Goal: Contribute content: Contribute content

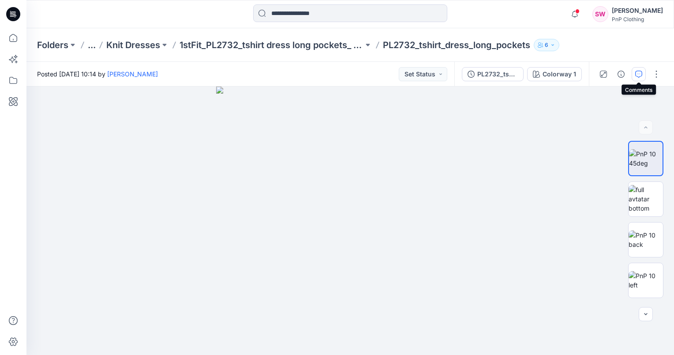
click at [642, 74] on icon "button" at bounding box center [639, 74] width 7 height 7
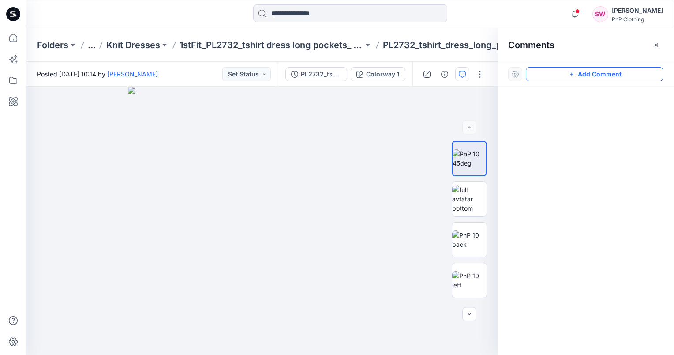
click at [543, 78] on button "Add Comment" at bounding box center [595, 74] width 138 height 14
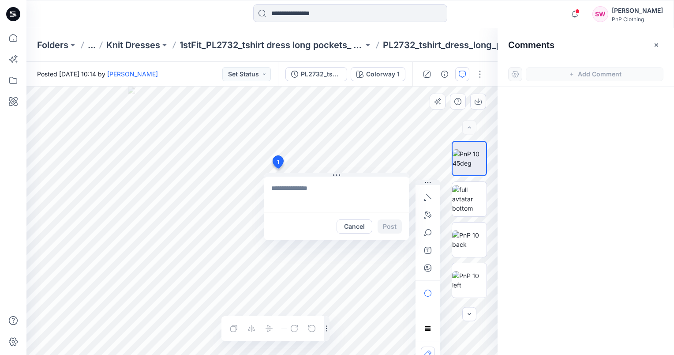
click at [278, 169] on div "1 Cancel Post Layer 1" at bounding box center [261, 221] width 471 height 268
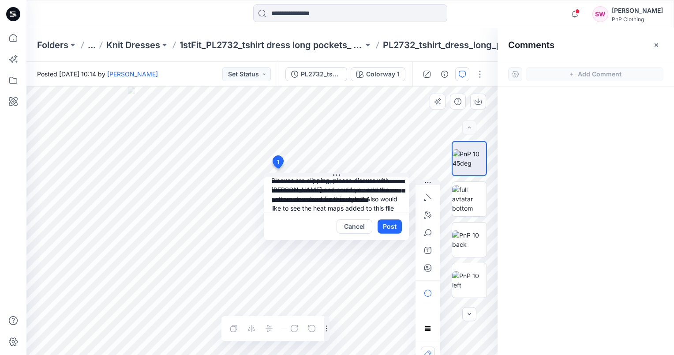
scroll to position [17, 0]
type textarea "**********"
click at [385, 228] on button "Post" at bounding box center [390, 226] width 24 height 14
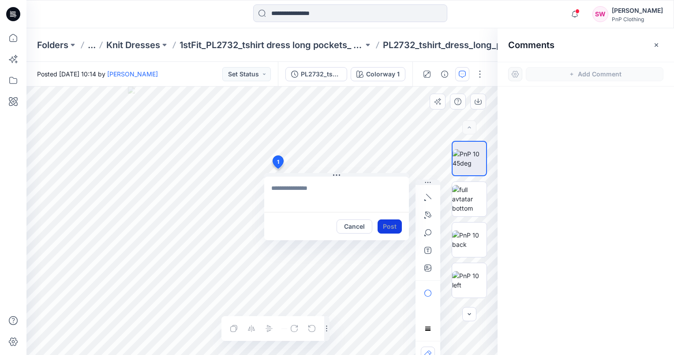
scroll to position [0, 0]
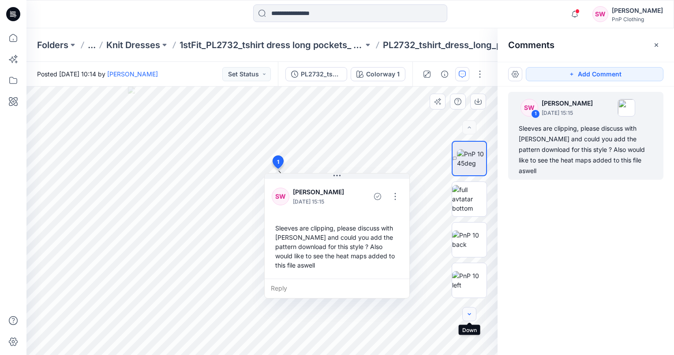
click at [471, 315] on icon "button" at bounding box center [469, 314] width 7 height 7
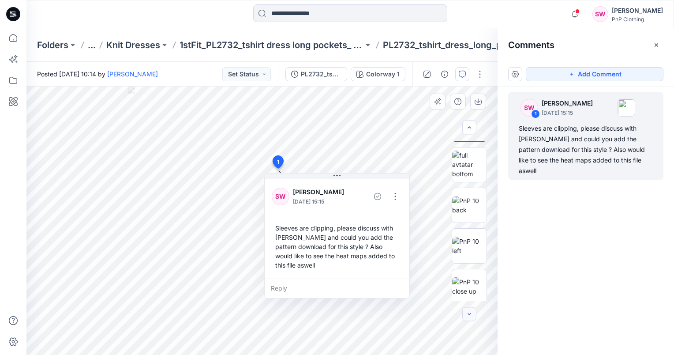
click at [471, 315] on icon "button" at bounding box center [469, 314] width 7 height 7
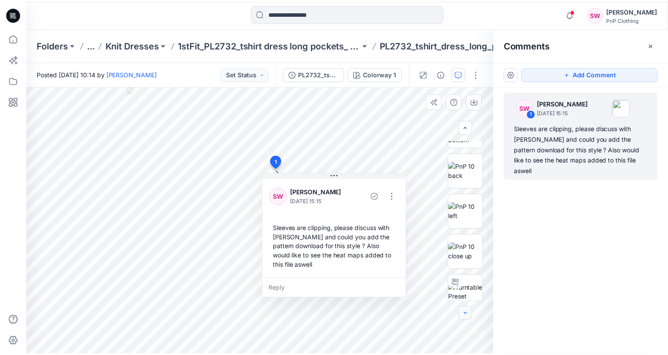
scroll to position [78, 0]
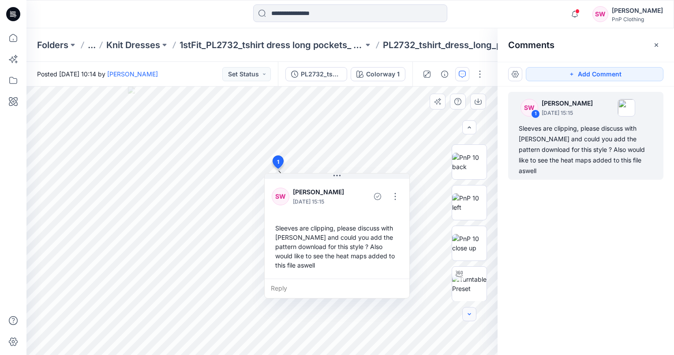
click at [471, 315] on icon "button" at bounding box center [469, 314] width 7 height 7
click at [466, 286] on img at bounding box center [469, 284] width 34 height 19
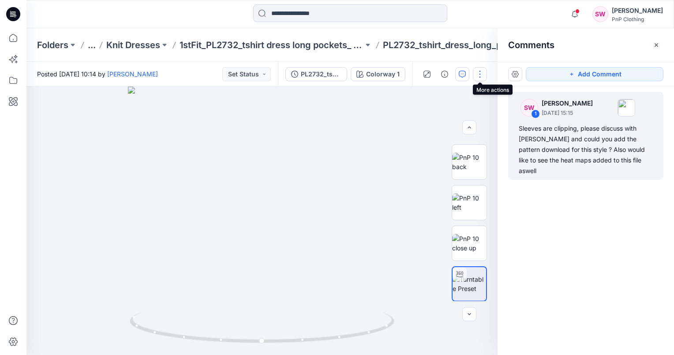
click at [478, 72] on button "button" at bounding box center [480, 74] width 14 height 14
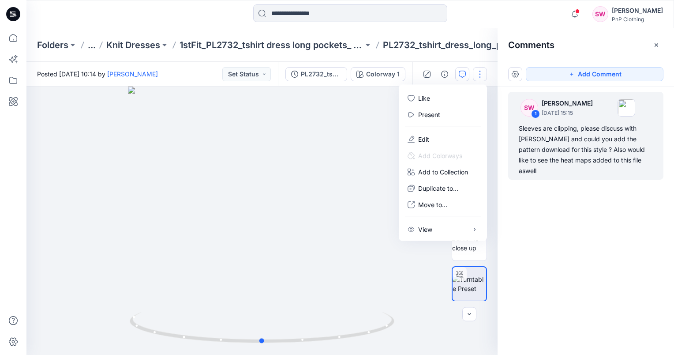
click at [350, 121] on div at bounding box center [261, 221] width 471 height 268
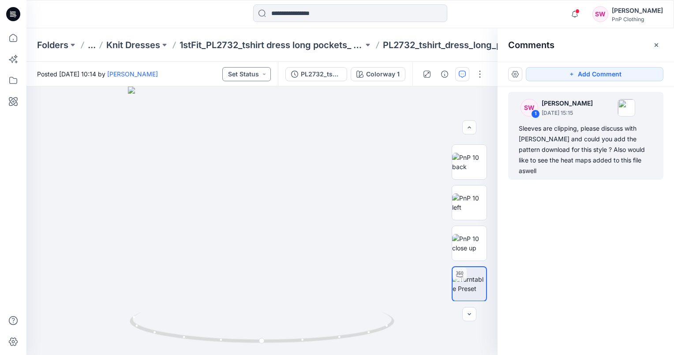
click at [266, 74] on button "Set Status" at bounding box center [246, 74] width 49 height 14
click at [512, 74] on button "button" at bounding box center [515, 74] width 14 height 14
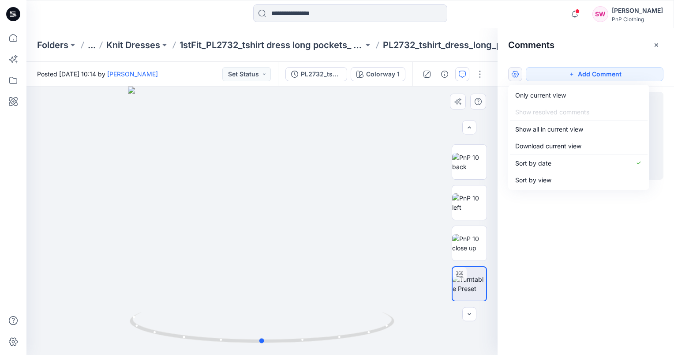
click at [417, 120] on div at bounding box center [261, 221] width 471 height 268
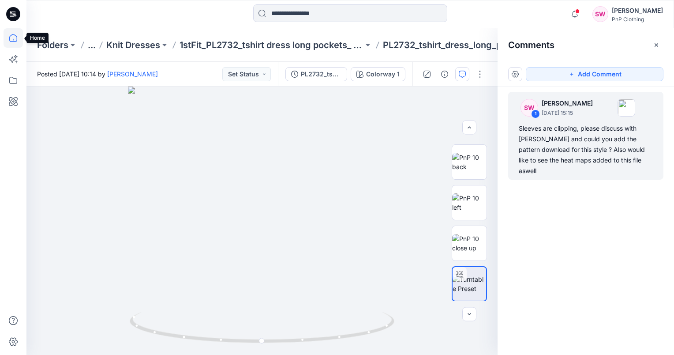
click at [13, 35] on icon at bounding box center [13, 37] width 19 height 19
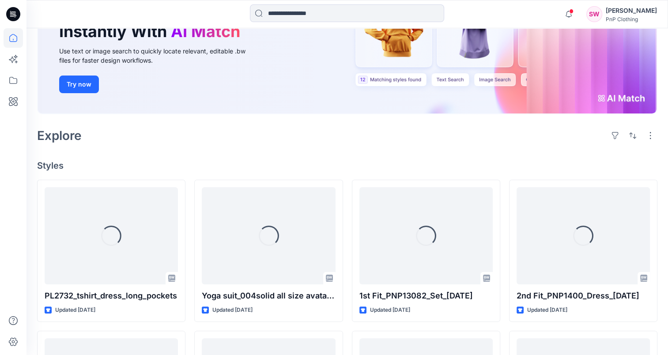
scroll to position [177, 0]
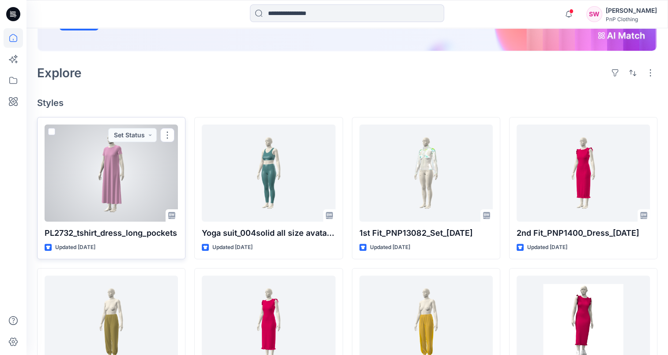
click at [153, 176] on div at bounding box center [111, 172] width 133 height 97
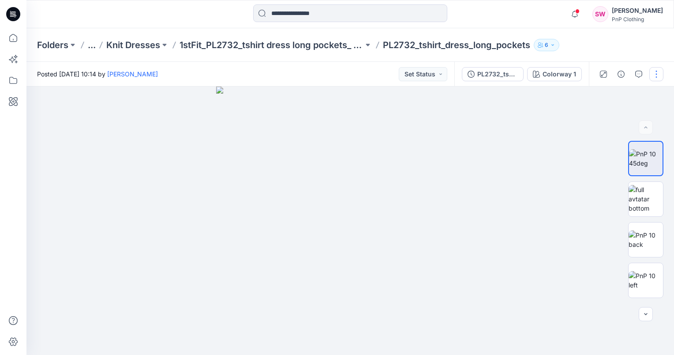
click at [658, 77] on button "button" at bounding box center [657, 74] width 14 height 14
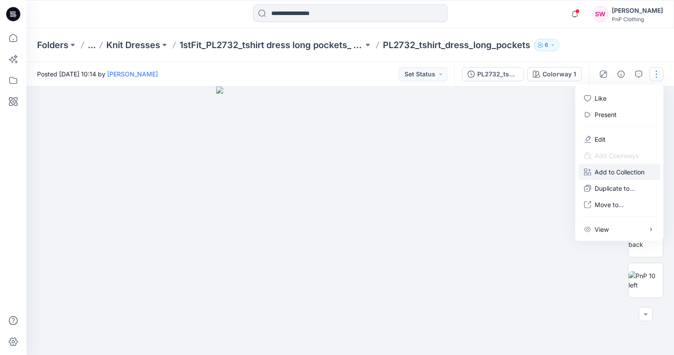
click at [631, 173] on p "Add to Collection" at bounding box center [620, 171] width 50 height 9
click at [630, 172] on p "Add to Collection" at bounding box center [620, 171] width 50 height 9
click at [604, 261] on div at bounding box center [350, 221] width 648 height 268
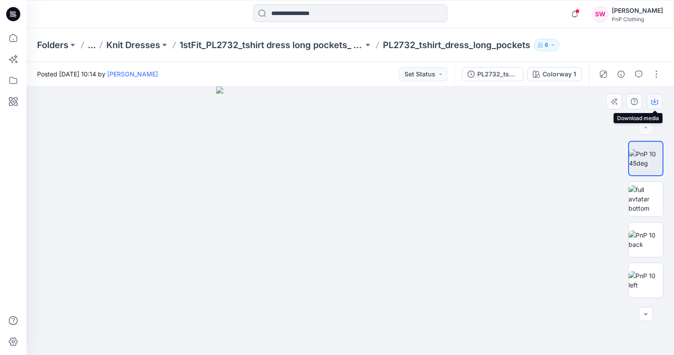
click at [652, 103] on icon "button" at bounding box center [654, 102] width 7 height 5
click at [424, 124] on img at bounding box center [350, 221] width 268 height 268
click at [653, 76] on button "button" at bounding box center [657, 74] width 14 height 14
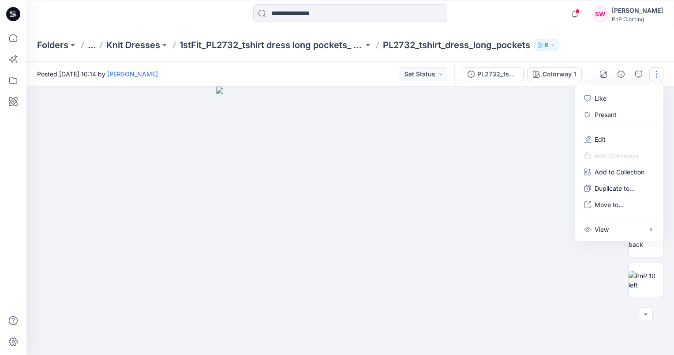
click at [653, 76] on button "button" at bounding box center [657, 74] width 14 height 14
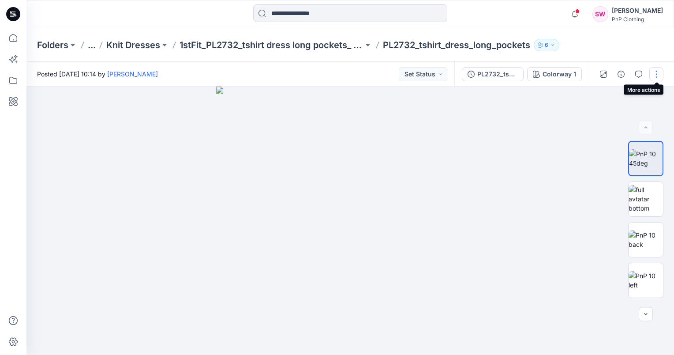
click at [655, 78] on button "button" at bounding box center [657, 74] width 14 height 14
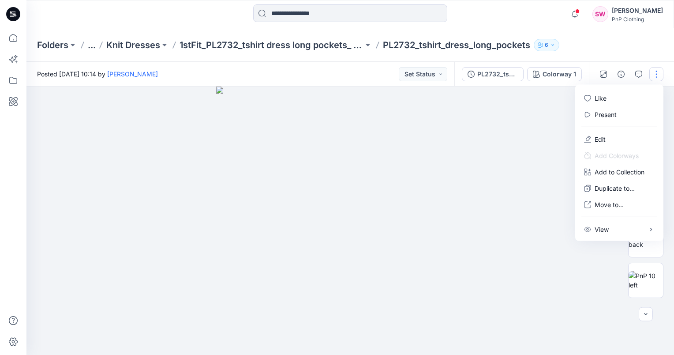
click at [513, 128] on div at bounding box center [350, 221] width 648 height 268
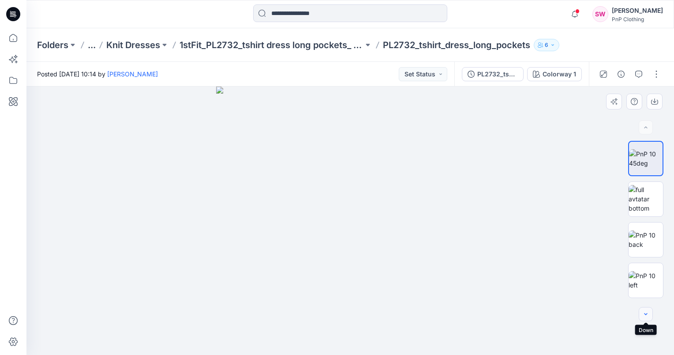
click at [644, 317] on icon "button" at bounding box center [646, 314] width 7 height 7
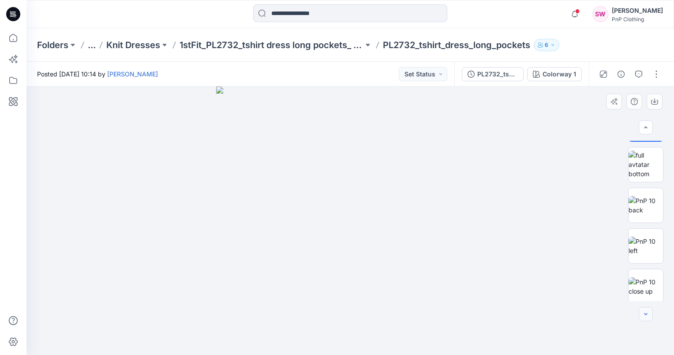
click at [644, 317] on icon "button" at bounding box center [646, 314] width 7 height 7
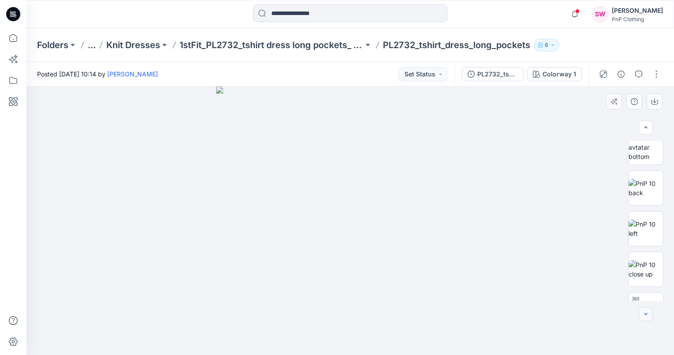
click at [644, 317] on icon "button" at bounding box center [646, 314] width 7 height 7
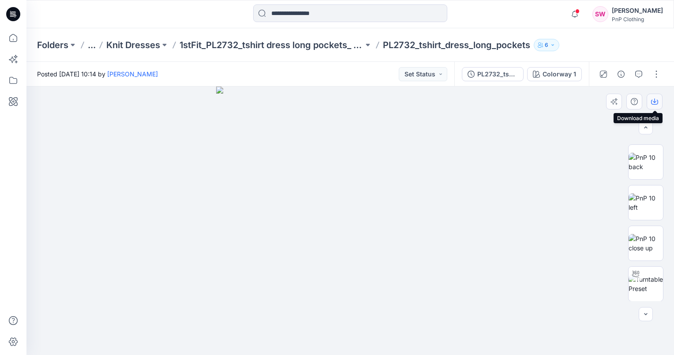
click at [653, 102] on icon "button" at bounding box center [654, 101] width 7 height 7
click at [526, 130] on div at bounding box center [350, 221] width 648 height 268
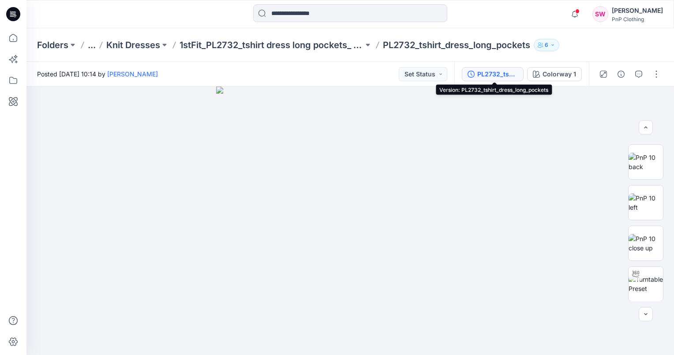
click at [517, 74] on div "PL2732_tshirt_dress_long_pockets" at bounding box center [498, 74] width 41 height 10
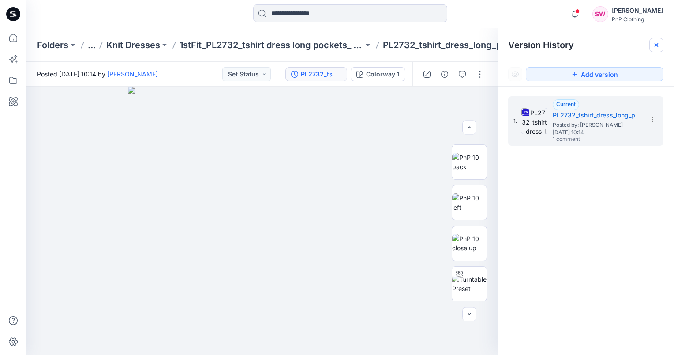
click at [656, 45] on icon at bounding box center [657, 45] width 4 height 4
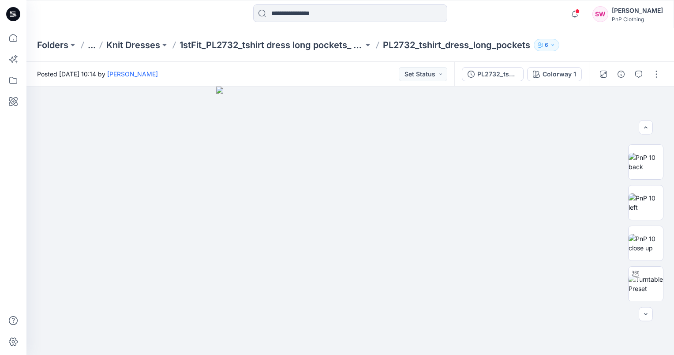
click at [643, 22] on div "[PERSON_NAME] PnP Clothing" at bounding box center [637, 14] width 51 height 18
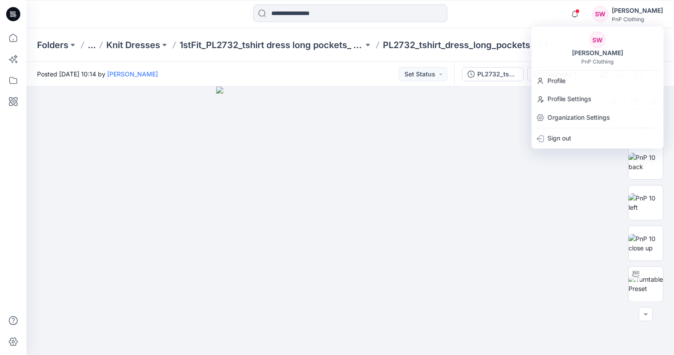
click at [466, 199] on img at bounding box center [350, 221] width 268 height 268
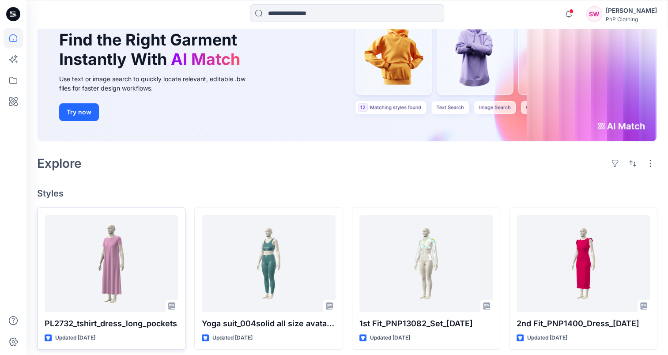
scroll to position [88, 0]
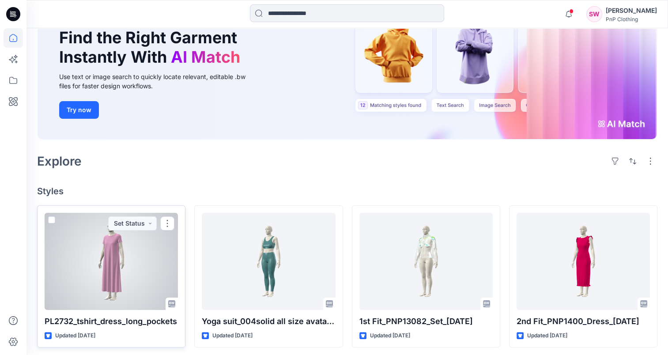
click at [114, 264] on div at bounding box center [111, 261] width 133 height 97
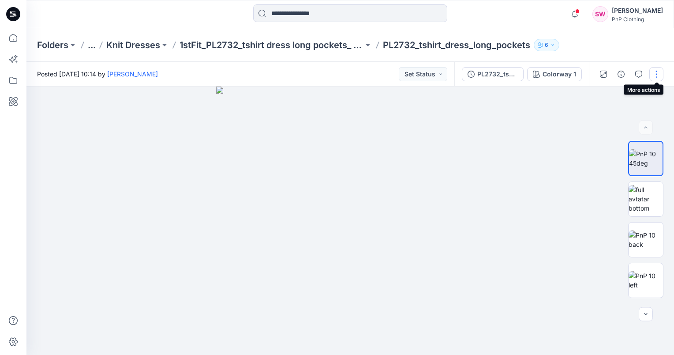
click at [660, 69] on button "button" at bounding box center [657, 74] width 14 height 14
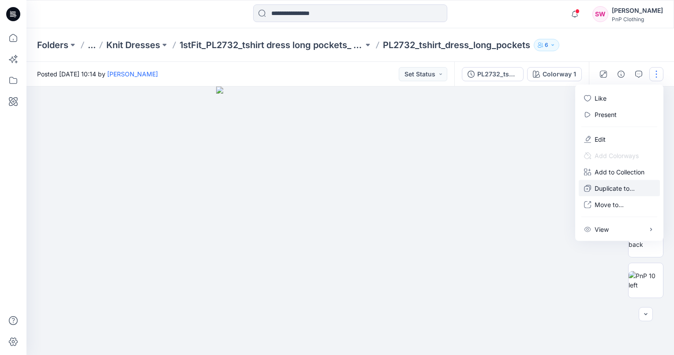
click at [616, 184] on p "Duplicate to..." at bounding box center [615, 188] width 40 height 9
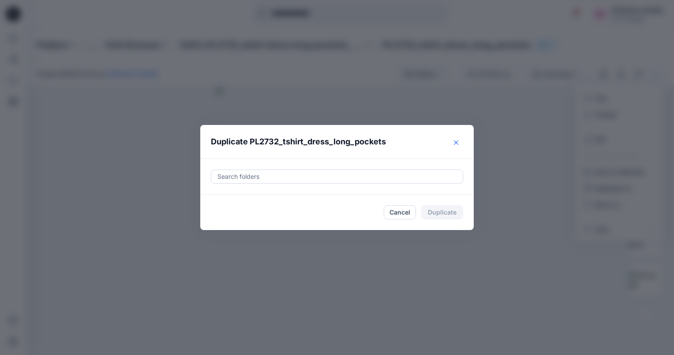
click at [452, 144] on button "Close" at bounding box center [456, 143] width 14 height 14
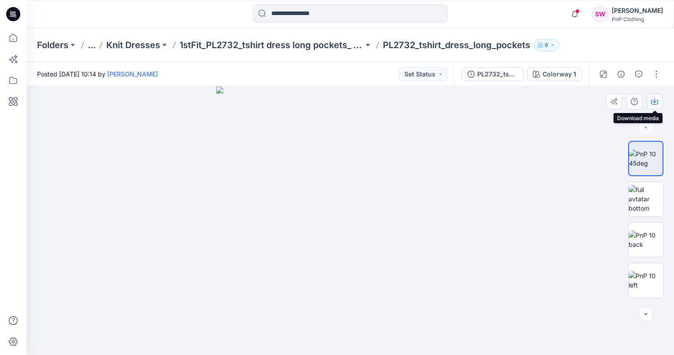
click at [654, 100] on icon "button" at bounding box center [654, 101] width 7 height 7
